Goal: Check status: Check status

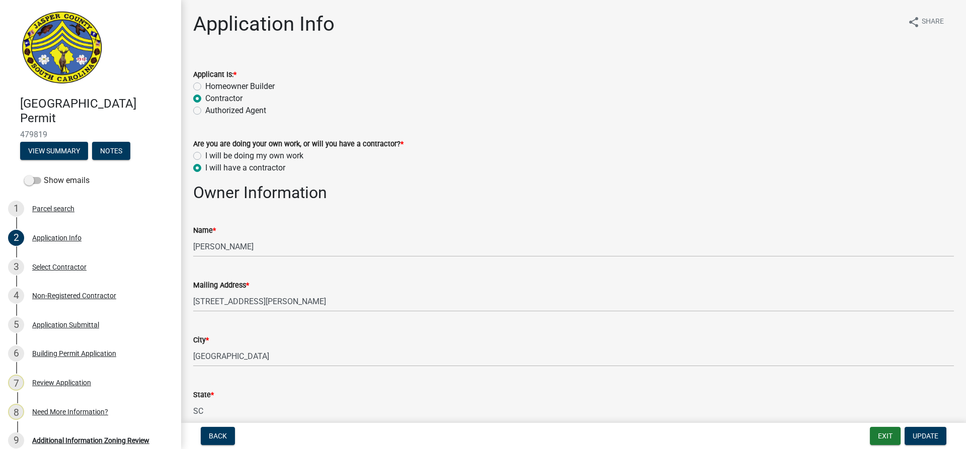
select select "42590599-3c97-479d-b3e9-fbeca9af4fb5"
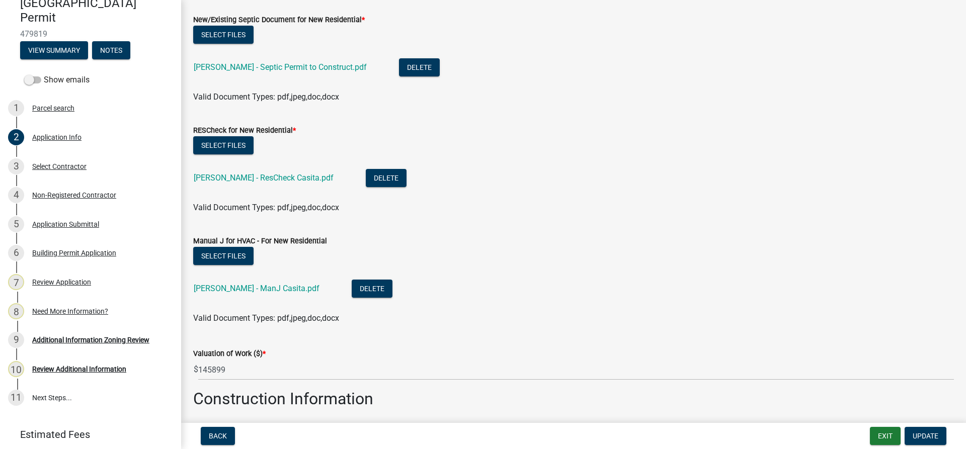
scroll to position [1646, 0]
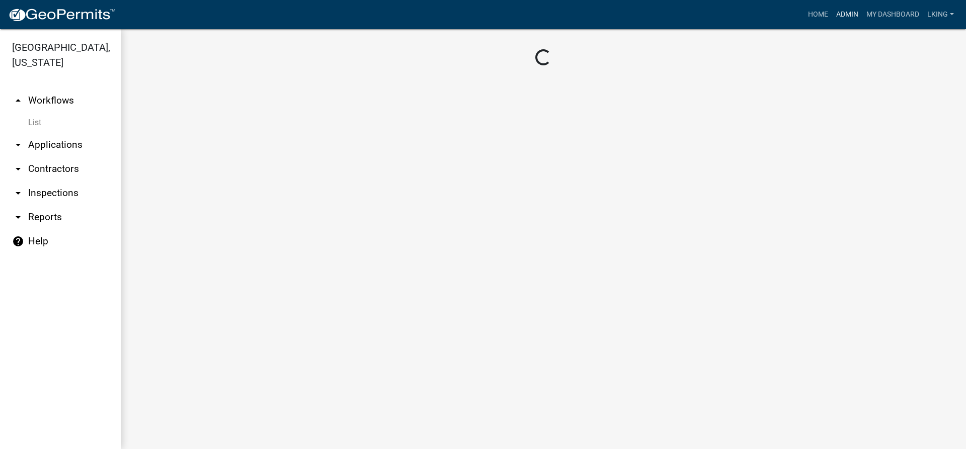
click at [851, 11] on link "Admin" at bounding box center [847, 14] width 30 height 19
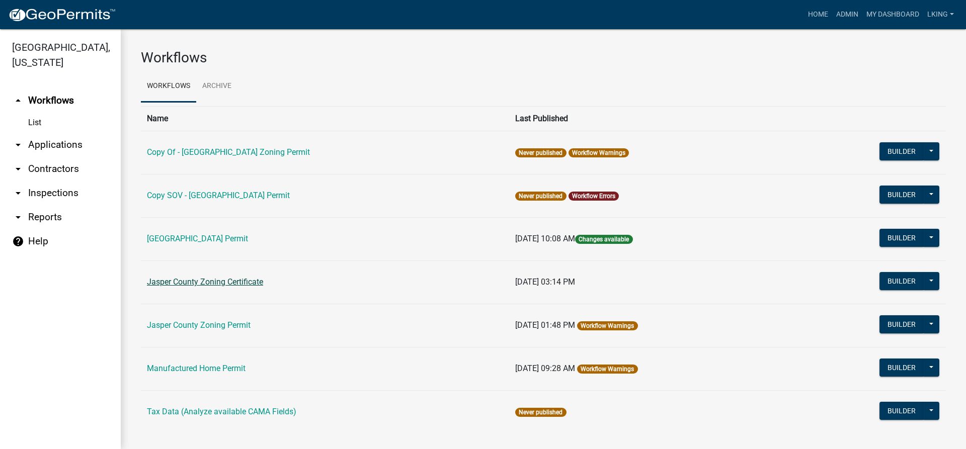
click at [223, 279] on link "Jasper County Zoning Certificate" at bounding box center [205, 282] width 116 height 10
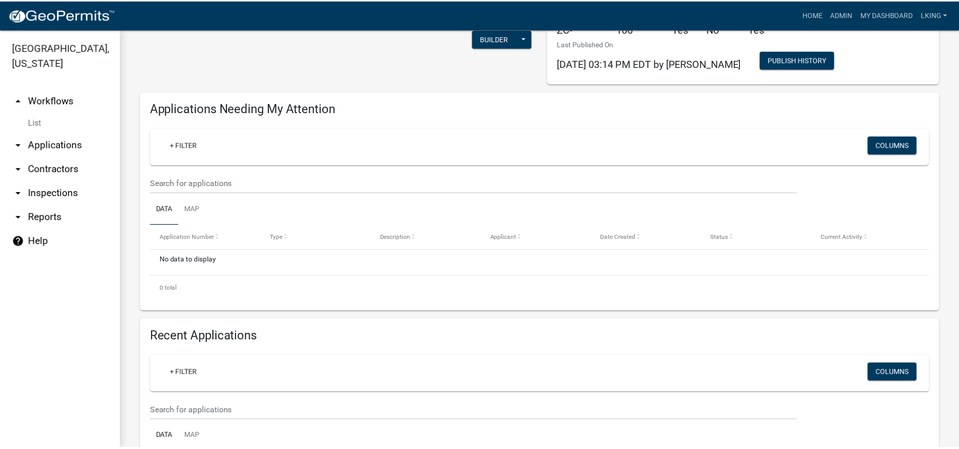
scroll to position [201, 0]
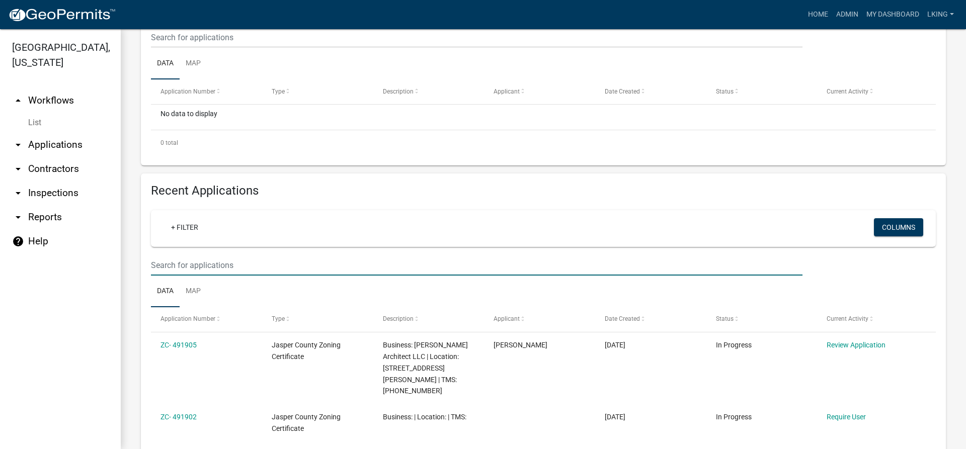
click at [189, 268] on input "text" at bounding box center [477, 265] width 652 height 21
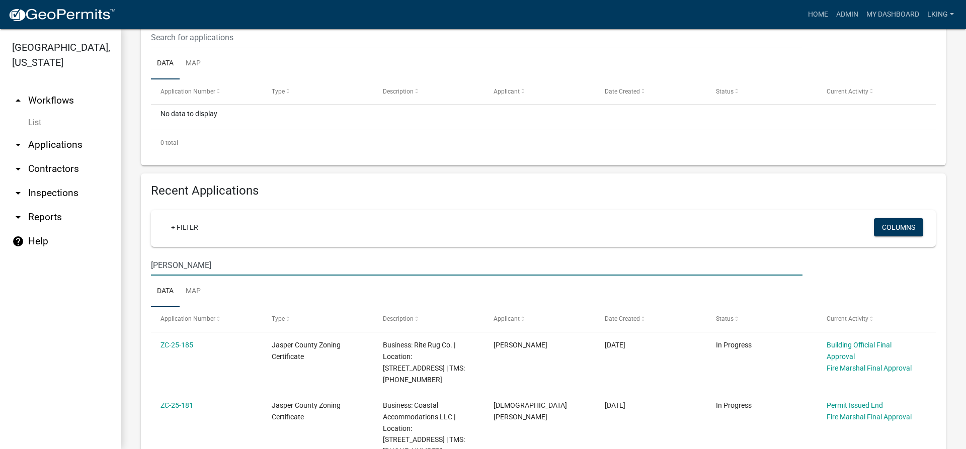
type input "valcourt"
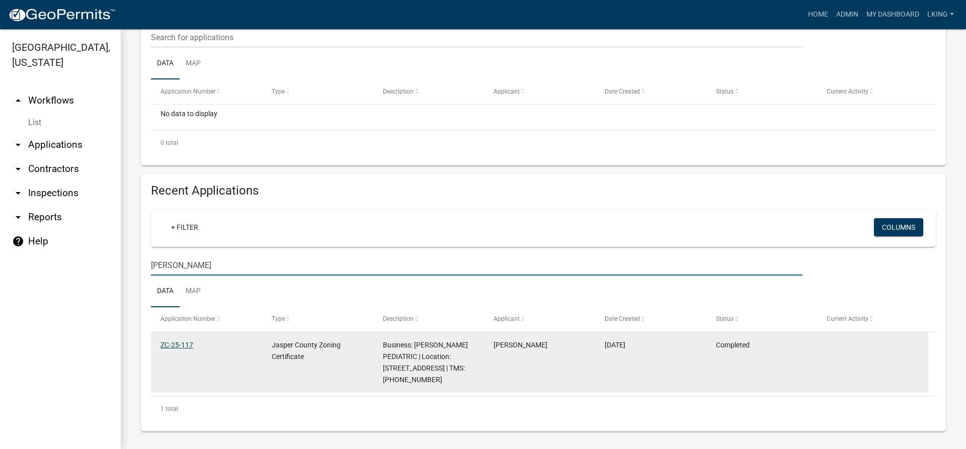
click at [174, 344] on link "ZC-25-117" at bounding box center [177, 345] width 33 height 8
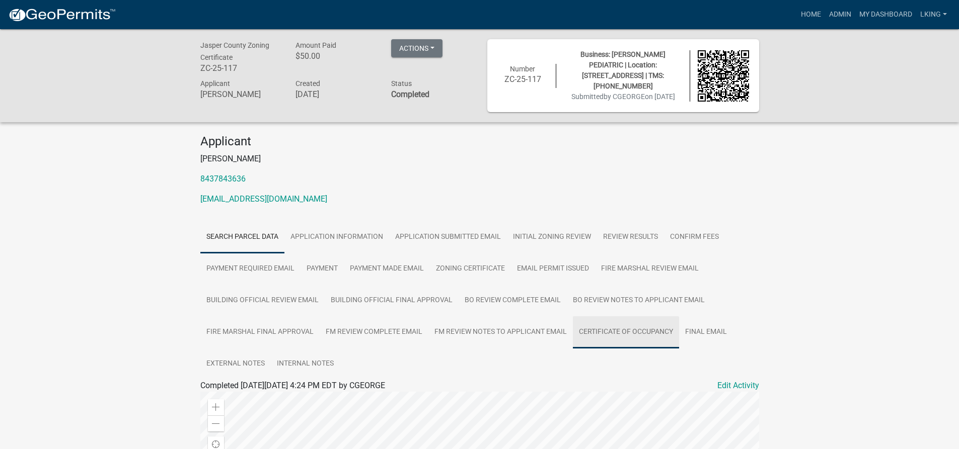
click at [609, 337] on link "Certificate of Occupancy" at bounding box center [626, 332] width 106 height 32
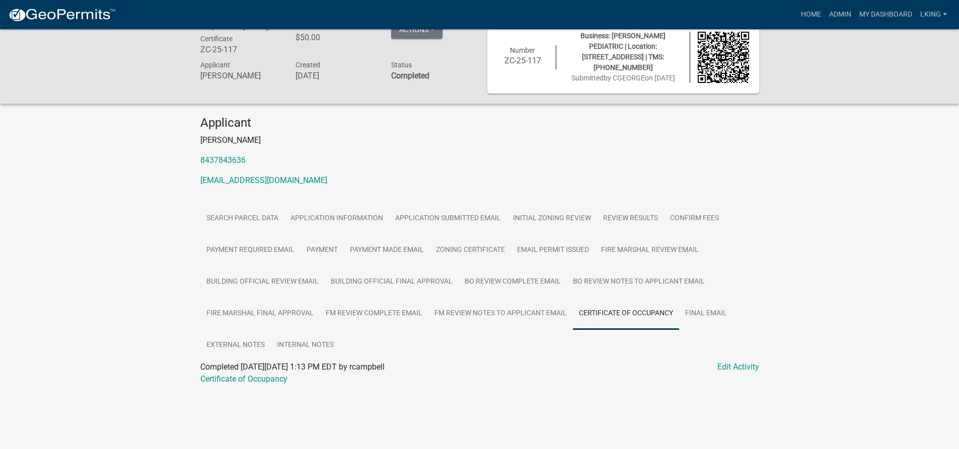
scroll to position [29, 0]
